Goal: Task Accomplishment & Management: Use online tool/utility

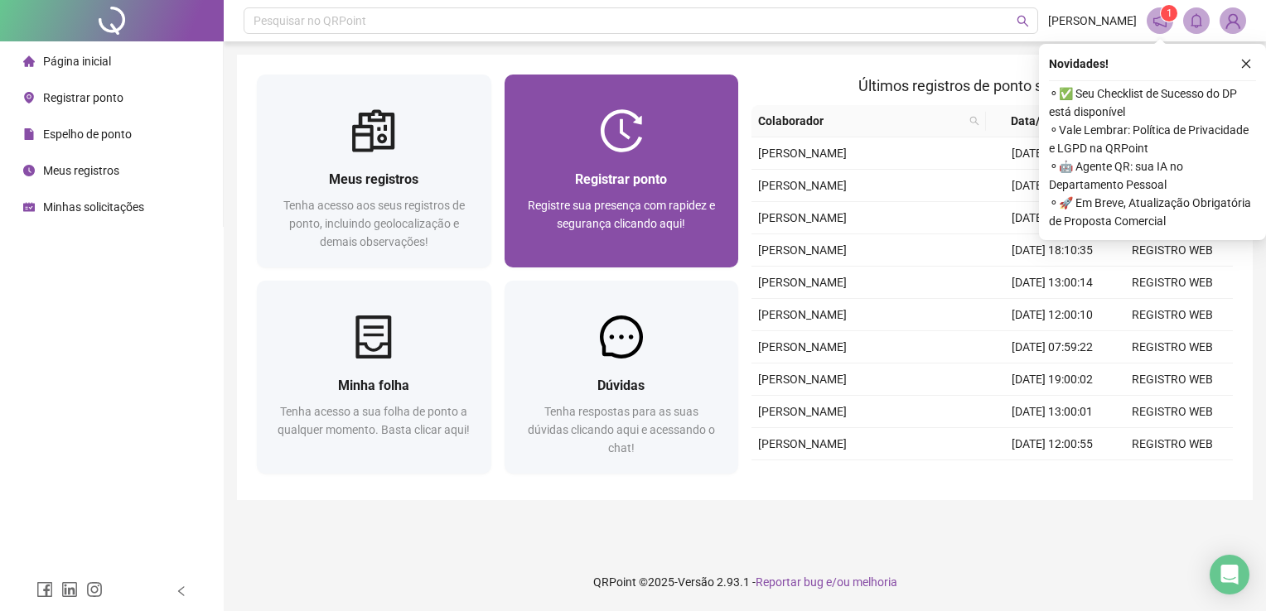
click at [634, 161] on div "Registrar ponto Registre sua presença com rapidez e segurança clicando aqui!" at bounding box center [621, 209] width 234 height 115
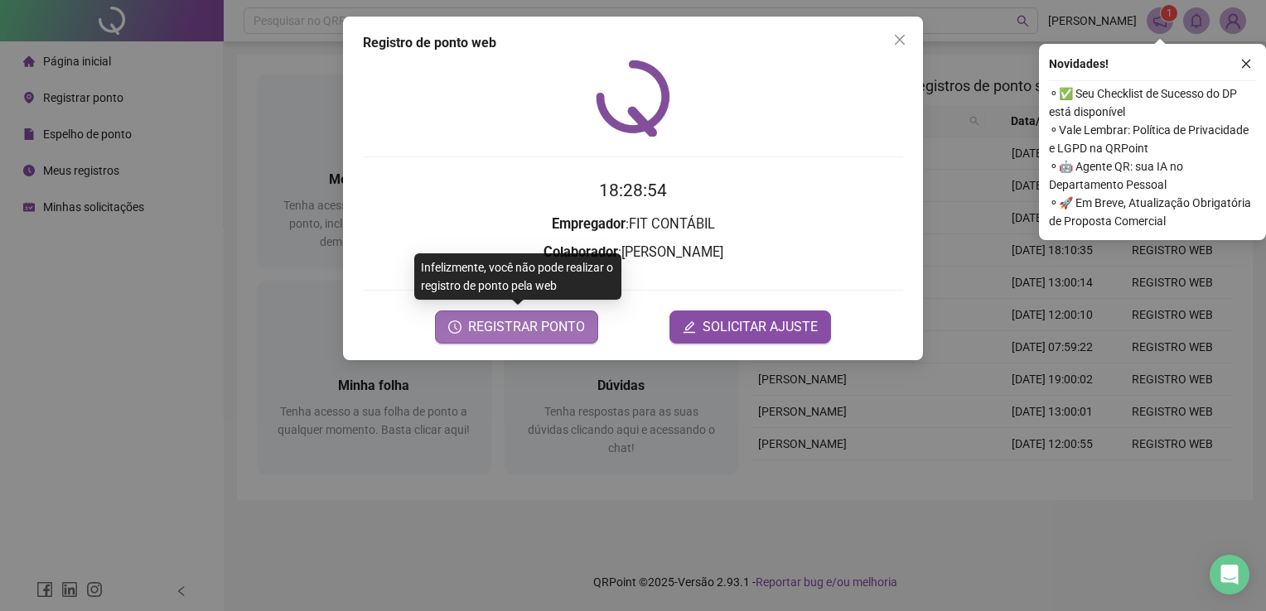
click at [530, 323] on span "REGISTRAR PONTO" at bounding box center [526, 327] width 117 height 20
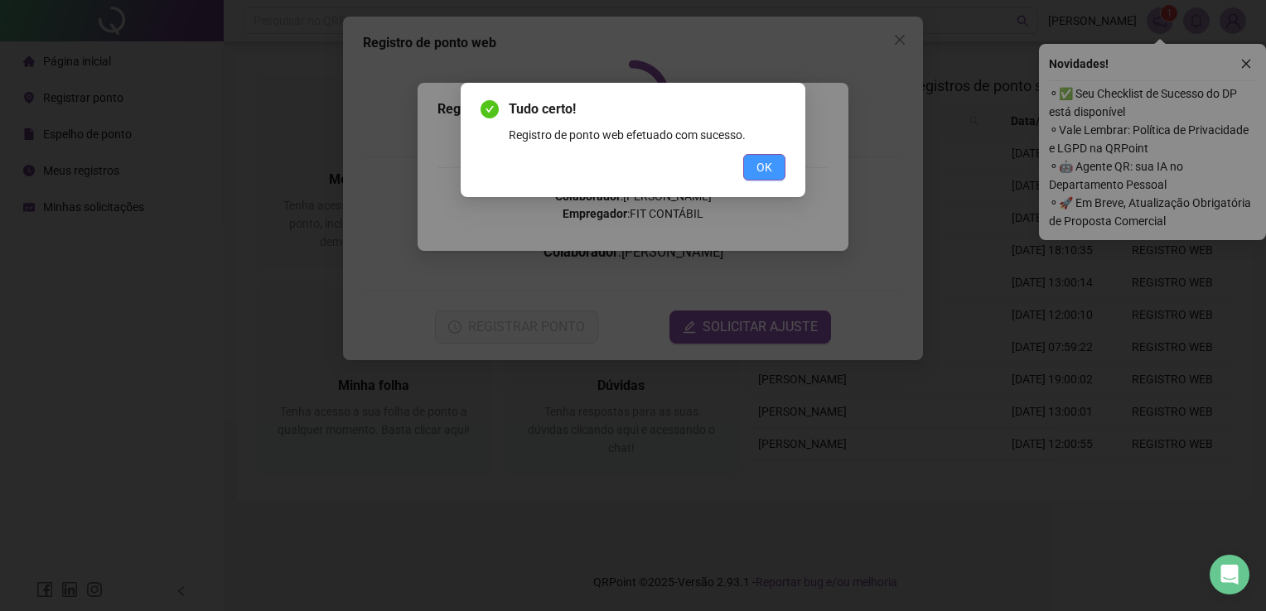
click at [778, 164] on button "OK" at bounding box center [764, 167] width 42 height 27
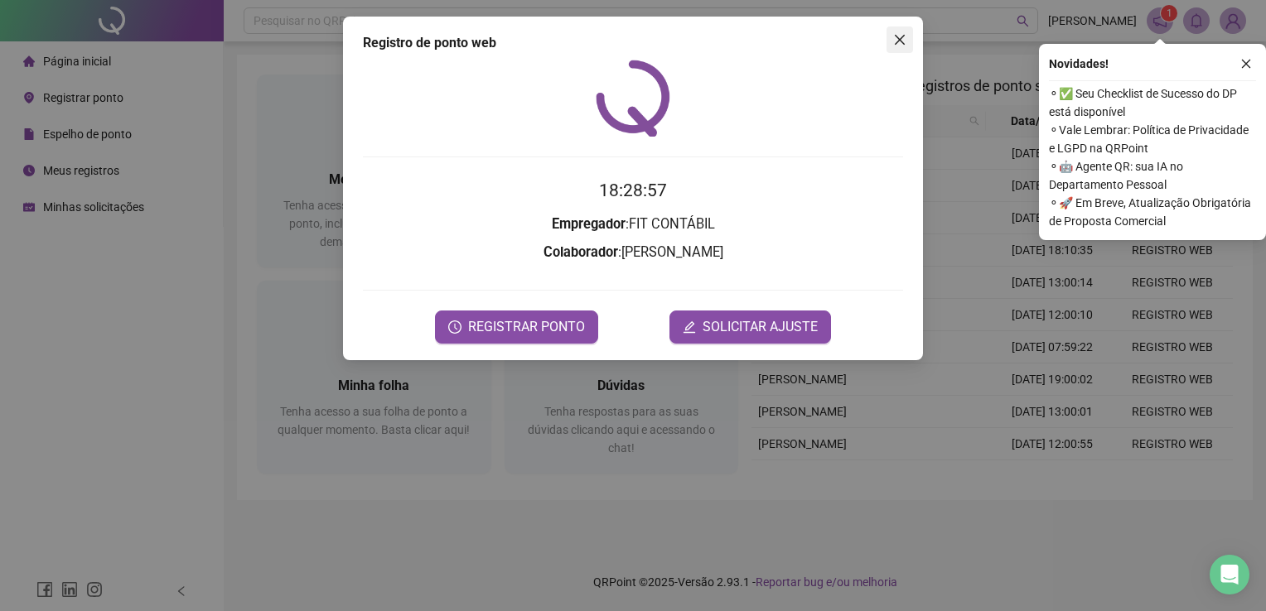
click at [901, 37] on icon "close" at bounding box center [900, 40] width 10 height 10
